Goal: Transaction & Acquisition: Purchase product/service

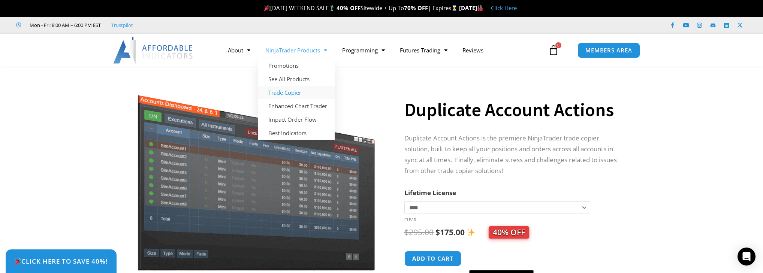
click at [288, 93] on link "Trade Copier" at bounding box center [296, 92] width 77 height 13
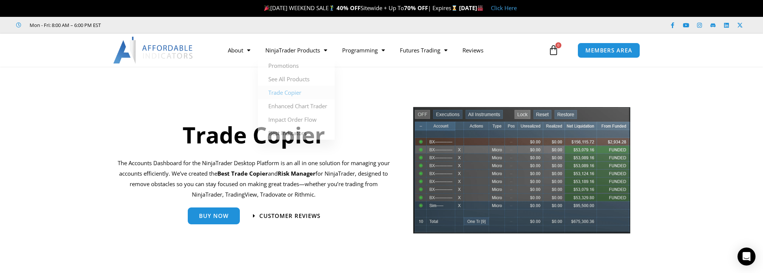
click at [652, 137] on section "Trade Copier The Accounts Dashboard for the NinjaTrader Desktop Platform is an …" at bounding box center [381, 172] width 763 height 141
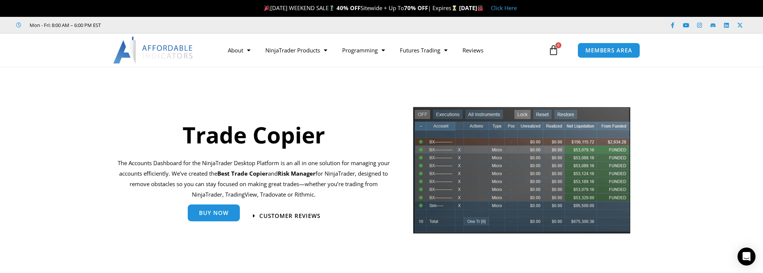
click at [199, 216] on span "Buy Now" at bounding box center [214, 213] width 30 height 6
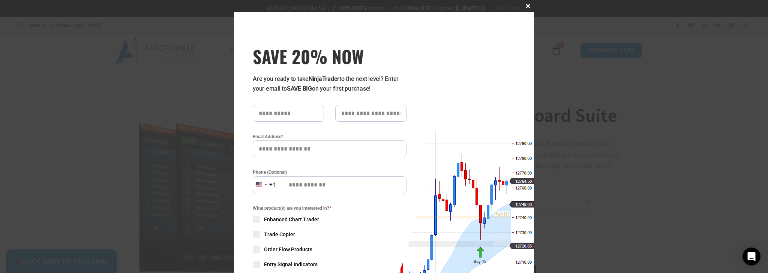
click at [526, 6] on span at bounding box center [528, 6] width 12 height 4
